Goal: Navigation & Orientation: Go to known website

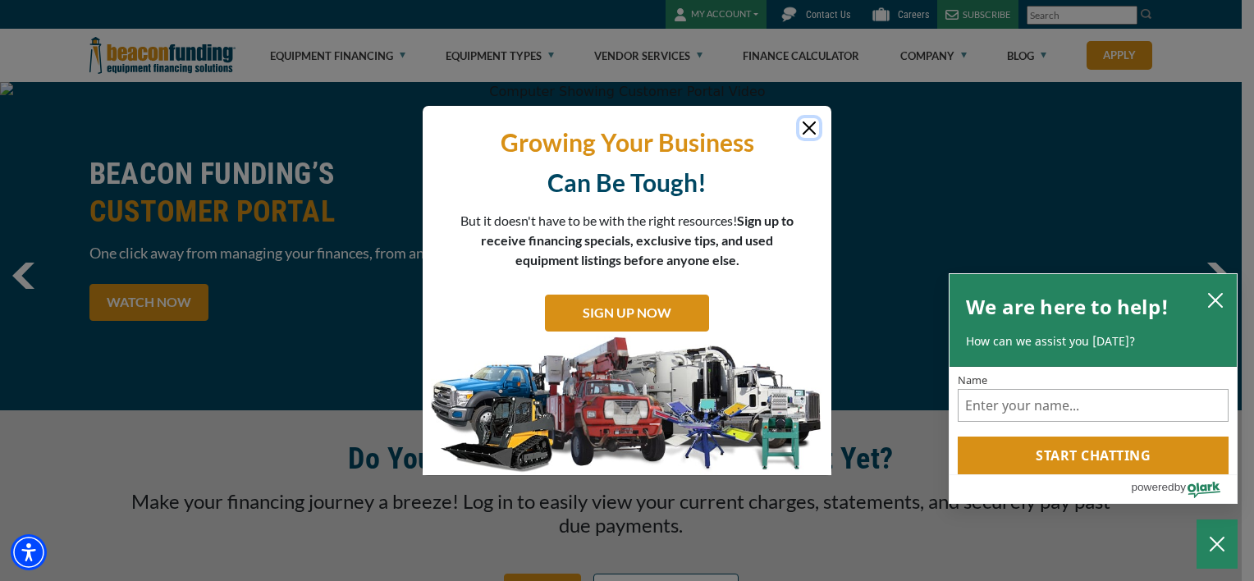
click at [1220, 300] on icon "close chatbox" at bounding box center [1216, 300] width 16 height 16
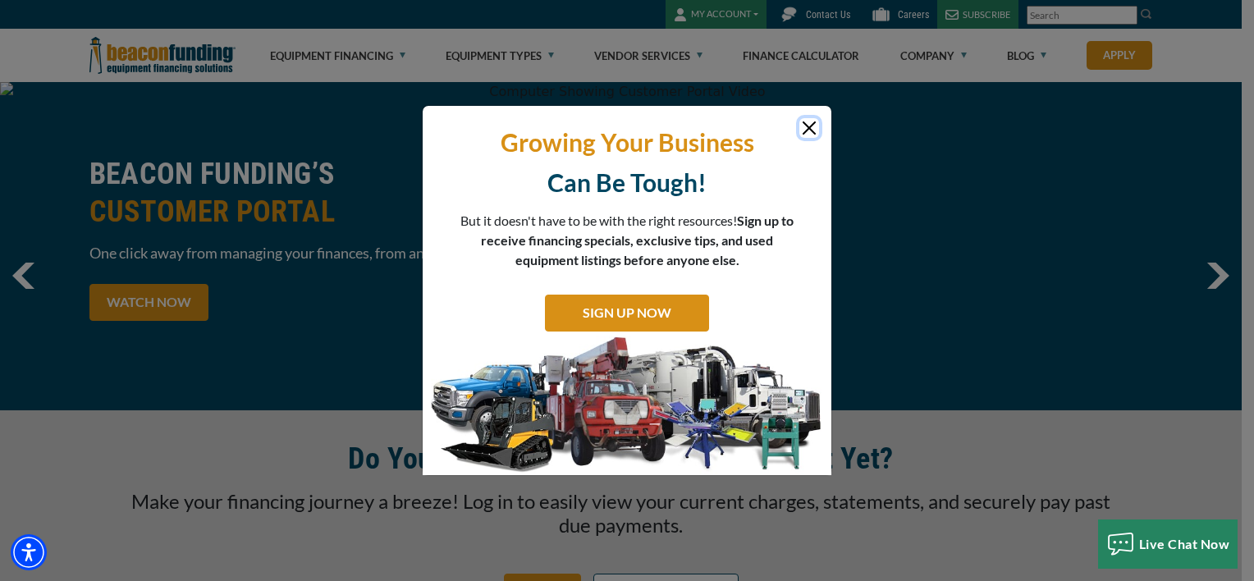
click at [811, 131] on button "Close" at bounding box center [810, 128] width 20 height 20
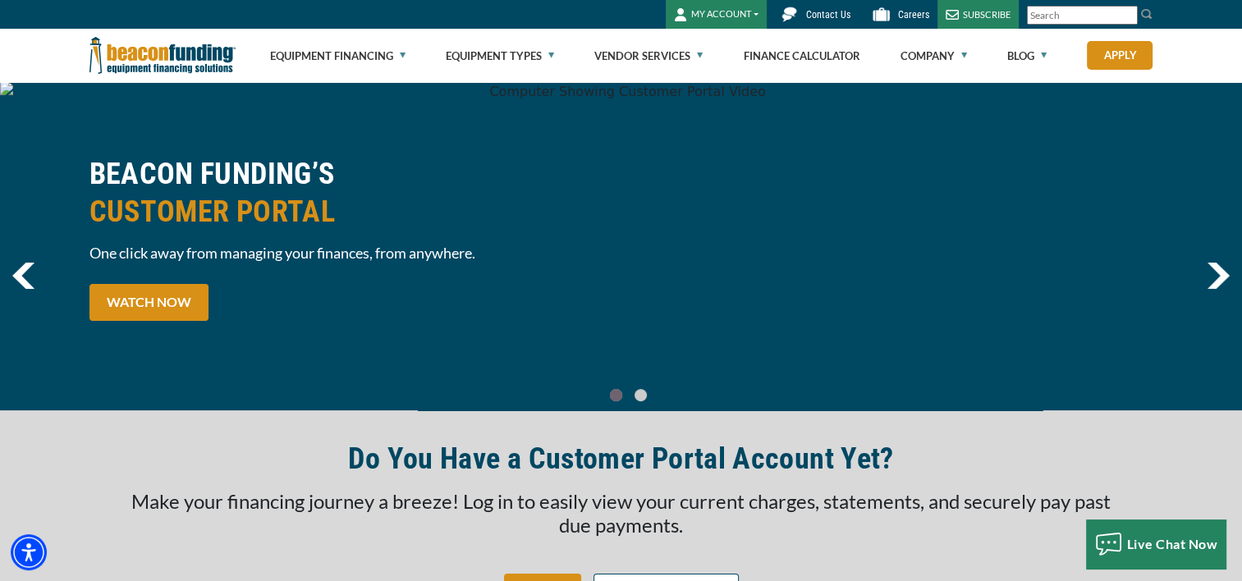
click at [739, 21] on button "MY ACCOUNT" at bounding box center [716, 14] width 101 height 29
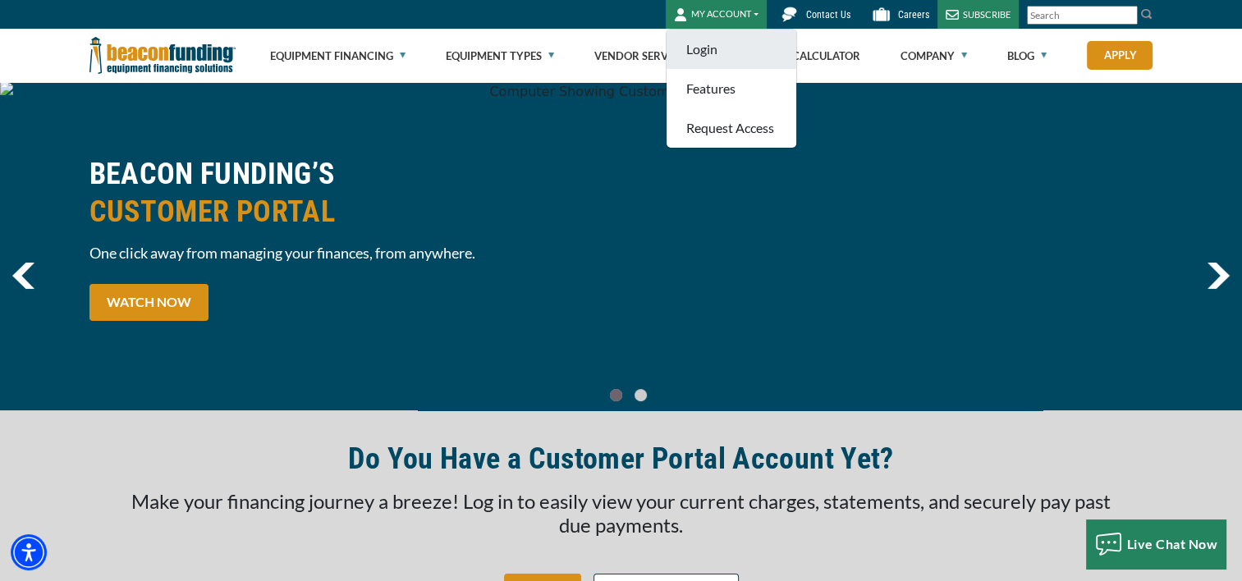
click at [722, 49] on link "Login" at bounding box center [732, 49] width 130 height 39
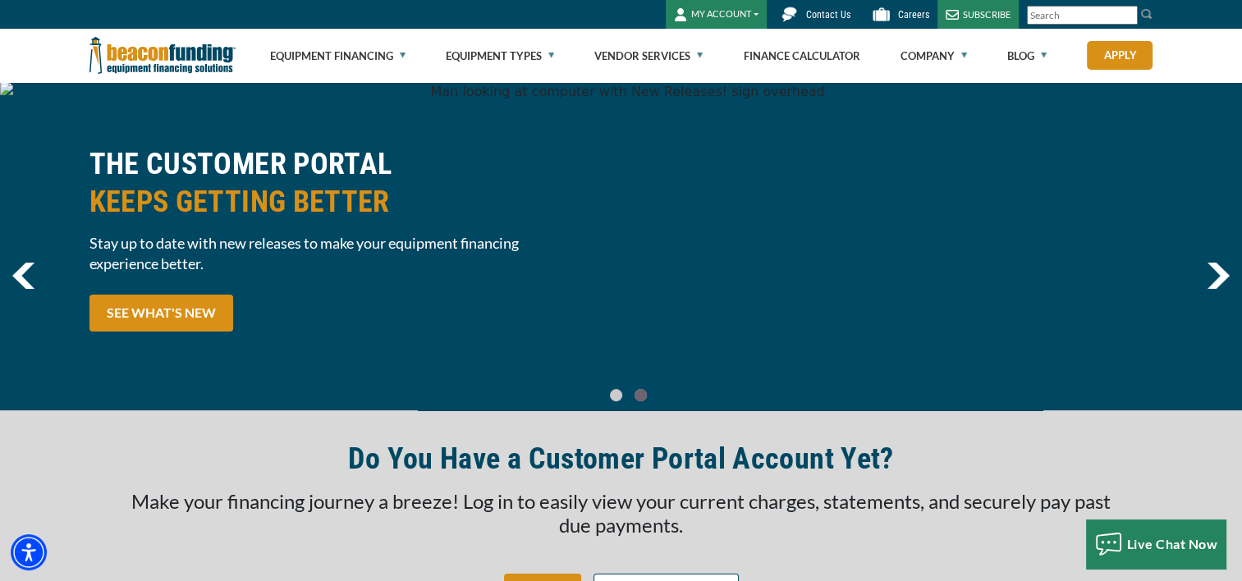
click at [66, 117] on div "THE CUSTOMER PORTAL KEEPS GETTING BETTER Stay up to date with new releases to m…" at bounding box center [621, 246] width 1242 height 328
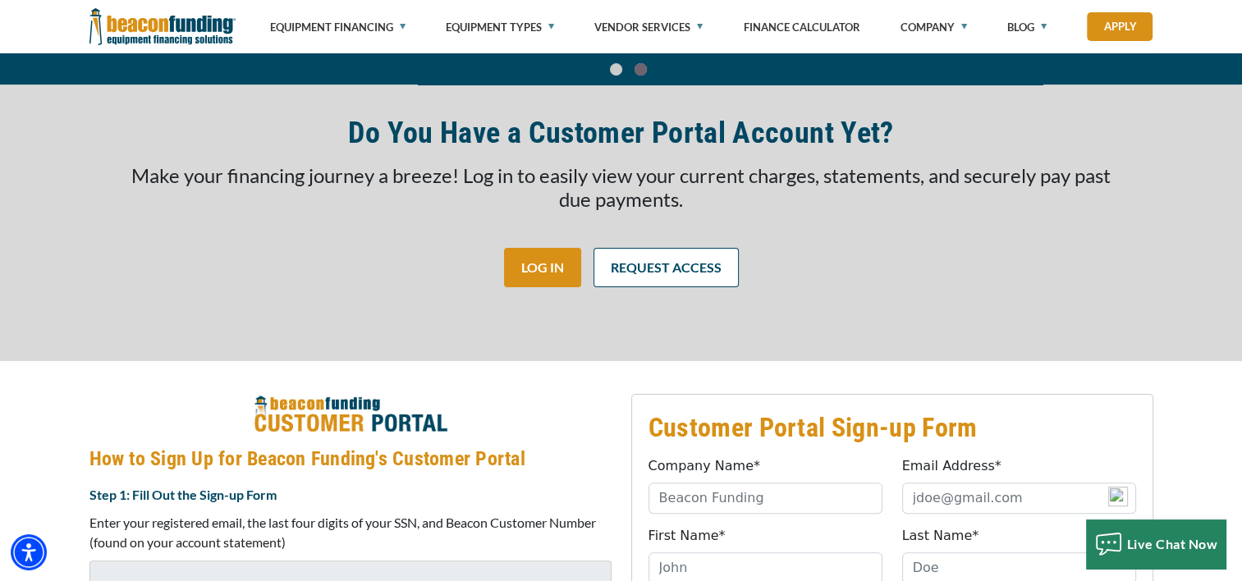
scroll to position [328, 0]
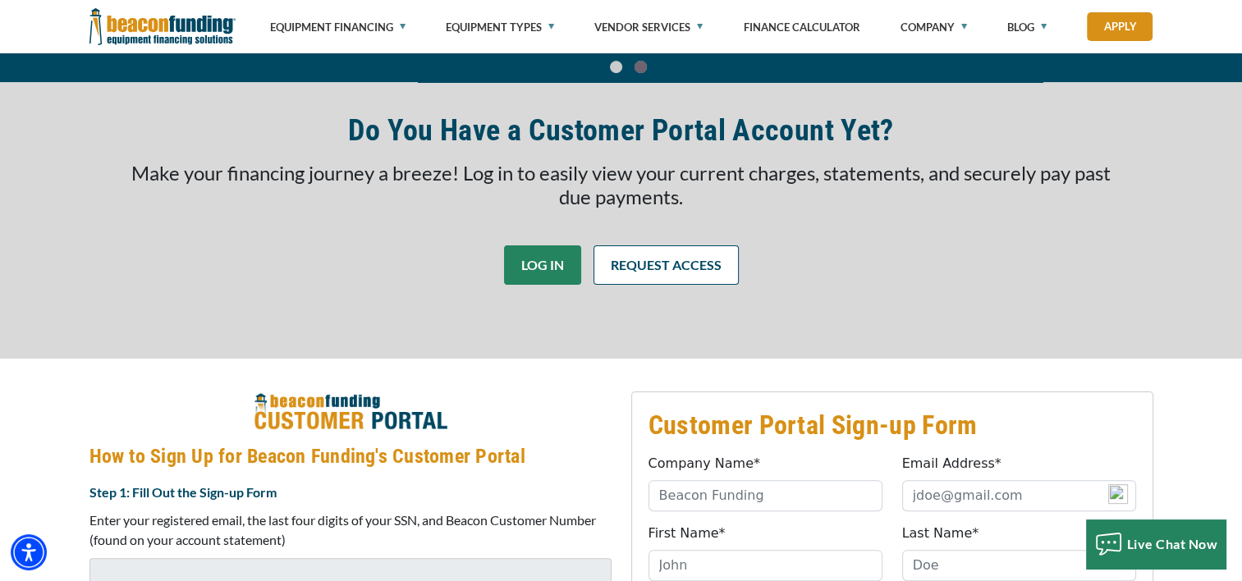
click at [546, 264] on link "LOG IN" at bounding box center [542, 264] width 77 height 39
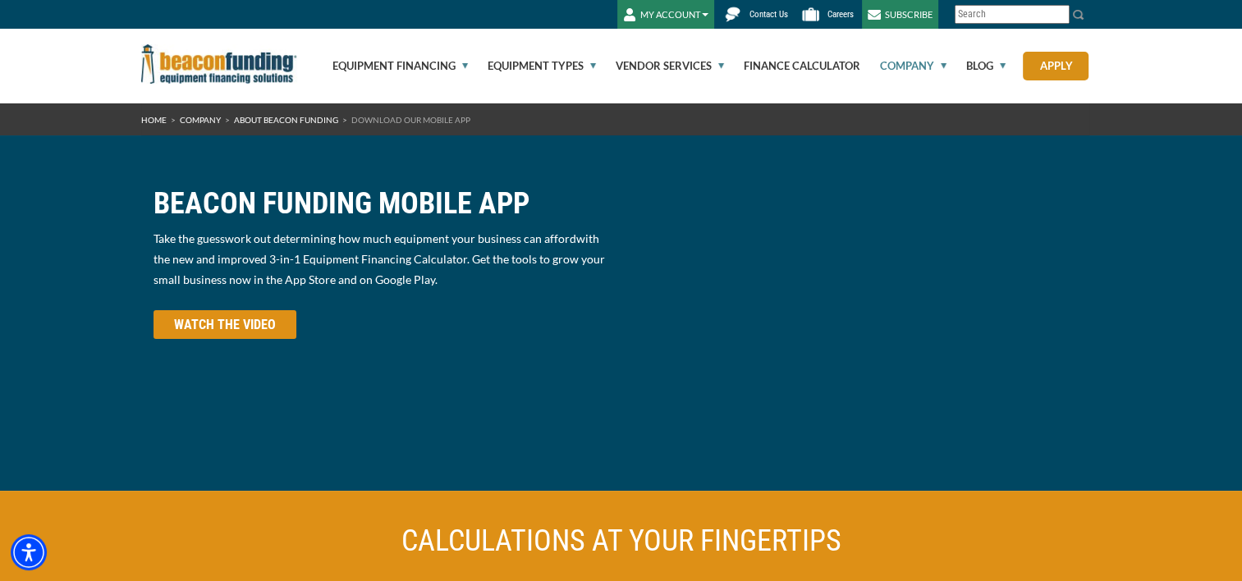
scroll to position [82, 0]
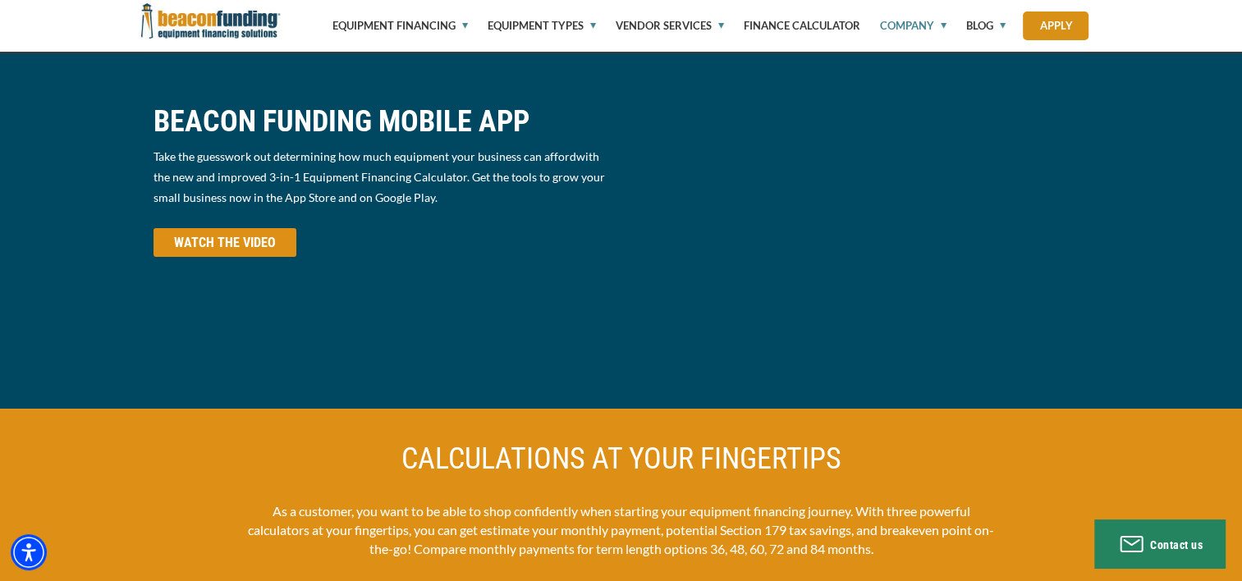
click at [993, 117] on video at bounding box center [621, 348] width 1242 height 654
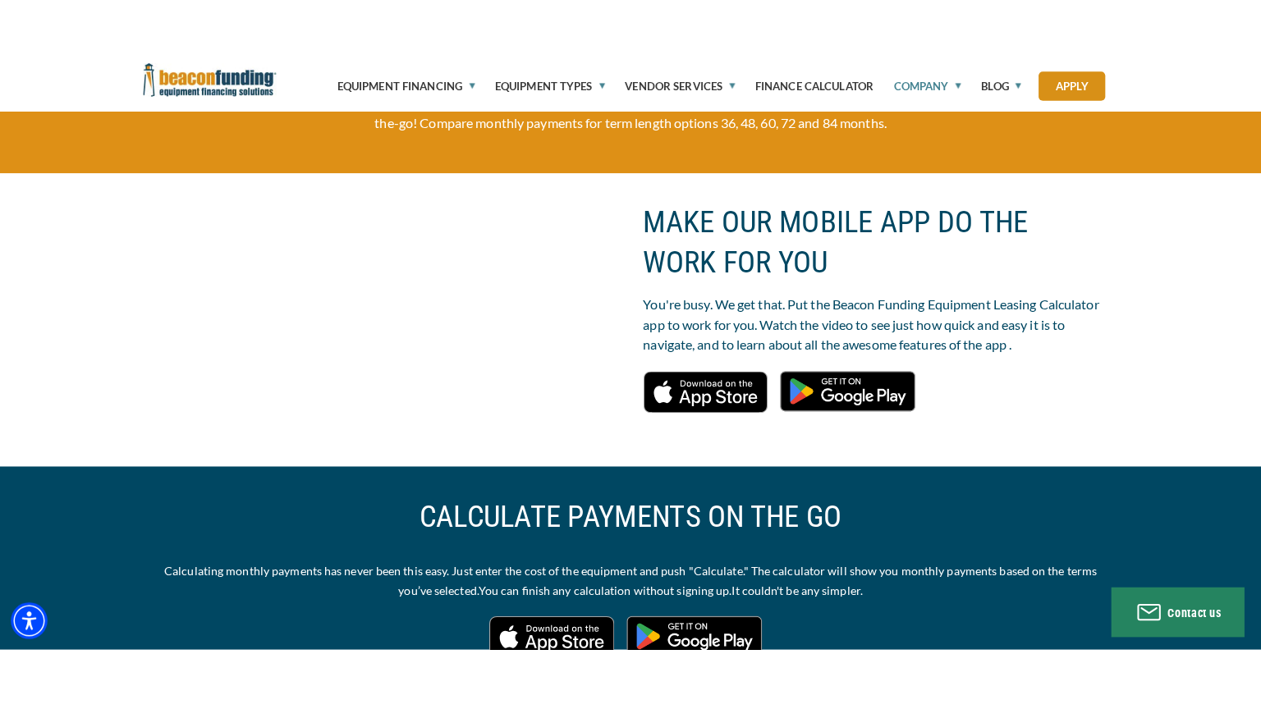
scroll to position [580, 0]
